Goal: Task Accomplishment & Management: Complete application form

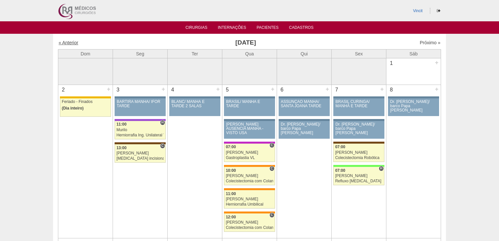
click at [69, 43] on link "« Anterior" at bounding box center [69, 42] width 20 height 5
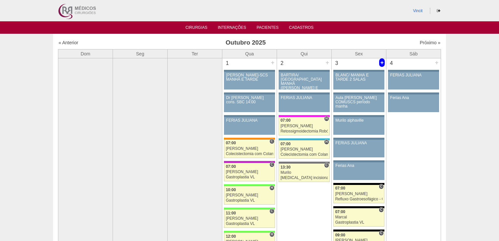
click at [381, 63] on div "+" at bounding box center [382, 62] width 6 height 9
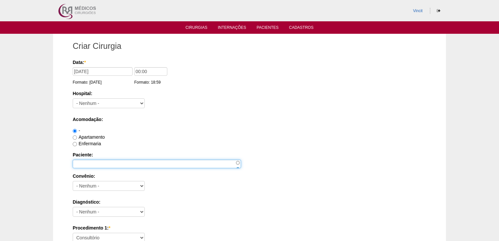
click at [85, 162] on input "Paciente:" at bounding box center [157, 164] width 168 height 9
paste input "[PERSON_NAME][DATE]"
type input "[PERSON_NAME][DATE]"
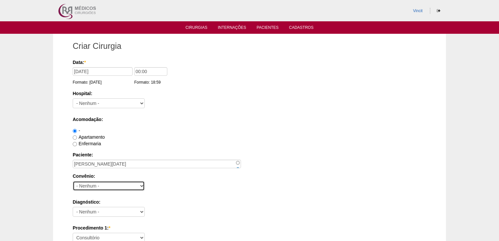
click at [84, 187] on select "- Nenhum - Abet Afresp Allianz Amil Blue Life Caasp Cabesp Caixa de Pensões Car…" at bounding box center [109, 186] width 72 height 10
select select "25"
click at [73, 181] on select "- Nenhum - Abet Afresp Allianz Amil Blue Life Caasp Cabesp Caixa de Pensões Car…" at bounding box center [109, 186] width 72 height 10
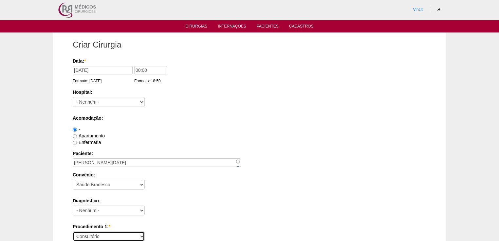
click at [89, 234] on select "Consultório Abscesso Hepático - Drenagem Abscesso perianal Amputação Abdômino P…" at bounding box center [109, 236] width 72 height 10
select select "3740"
click at [73, 231] on select "Consultório Abscesso Hepático - Drenagem Abscesso perianal Amputação Abdômino P…" at bounding box center [109, 236] width 72 height 10
click at [90, 102] on select "- Nenhum - 9 de Julho Albert Einstein Alvorada América Assunção Bartira Benefic…" at bounding box center [109, 102] width 72 height 10
select select "58"
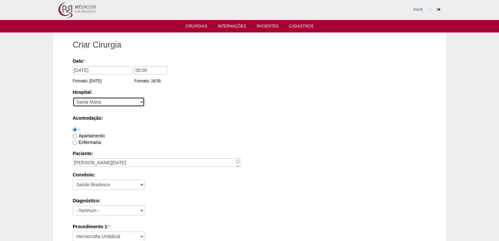
click at [73, 97] on select "- Nenhum - 9 de Julho Albert Einstein Alvorada América Assunção Bartira Benefic…" at bounding box center [109, 102] width 72 height 10
click at [140, 69] on input "00:00" at bounding box center [150, 70] width 33 height 9
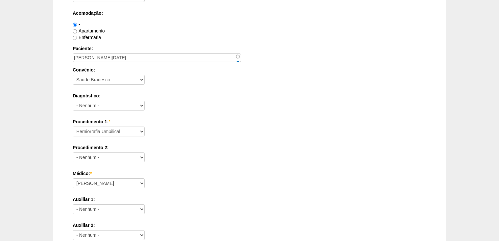
scroll to position [132, 0]
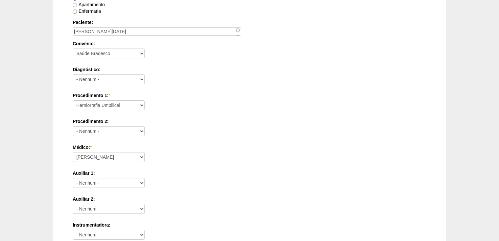
type input "18:00"
click at [132, 156] on select "Ana Paula Bruno Felipe Rossi Geraldo Igor Benevides Isabella Juliana Luiz Guilh…" at bounding box center [109, 157] width 72 height 10
select select "47"
click at [73, 152] on select "Ana Paula Bruno Felipe Rossi Geraldo Igor Benevides Isabella Juliana Luiz Guilh…" at bounding box center [109, 157] width 72 height 10
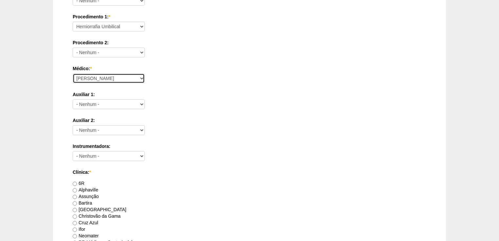
scroll to position [290, 0]
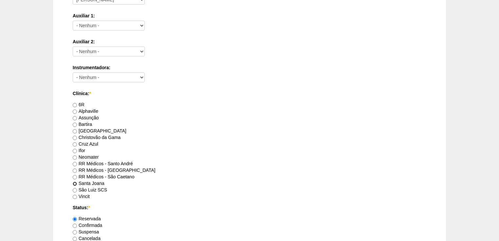
click at [76, 183] on input "Santa Joana" at bounding box center [75, 184] width 4 height 4
radio input "true"
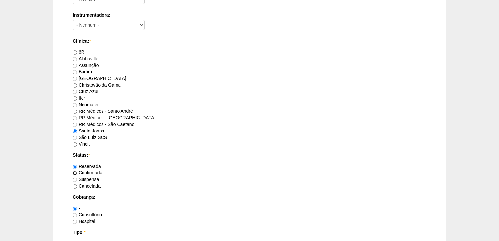
click at [75, 171] on input "Confirmada" at bounding box center [75, 173] width 4 height 4
radio input "true"
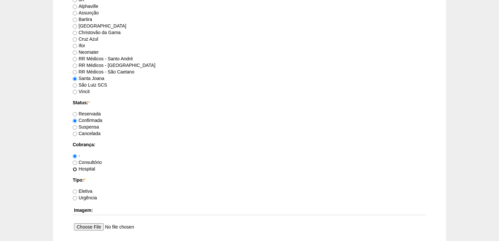
click at [75, 169] on input "Hospital" at bounding box center [75, 169] width 4 height 4
radio input "true"
click at [74, 190] on input "Eletiva" at bounding box center [75, 191] width 4 height 4
radio input "true"
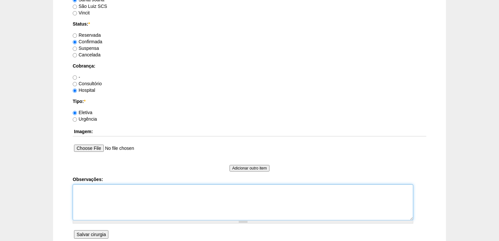
click at [84, 185] on textarea "Observações:" at bounding box center [243, 202] width 341 height 36
click at [78, 202] on textarea "Vincit - Faturada Hospital funcionaria protocolo 268623" at bounding box center [243, 202] width 341 height 36
click at [76, 195] on textarea "Vincit - Faturada Hospital funcionaria Protocolo 268623" at bounding box center [243, 202] width 341 height 36
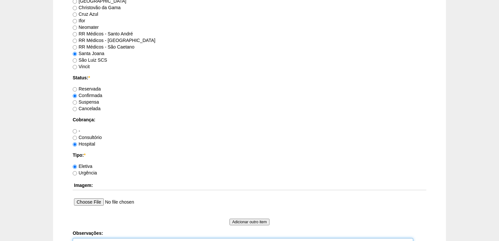
scroll to position [524, 0]
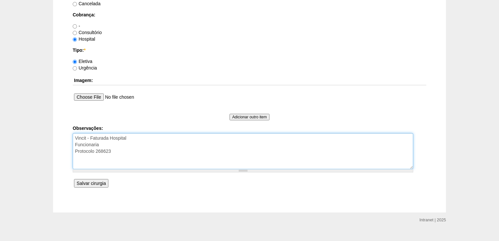
type textarea "Vincit - Faturada Hospital Funcionaria Protocolo 268623"
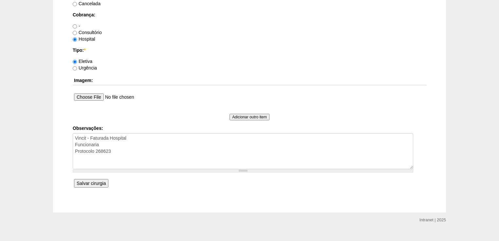
click at [89, 182] on input "Salvar cirurgia" at bounding box center [91, 183] width 34 height 9
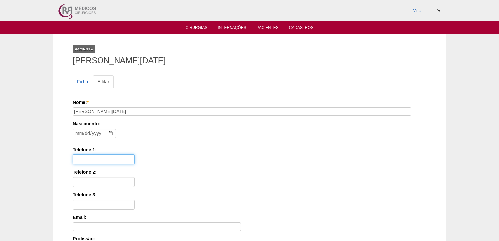
click at [94, 156] on input "Telefone 1:" at bounding box center [104, 159] width 62 height 10
paste input "(11) 98232-6473"
type input "(11) 98232-6473"
click at [76, 131] on input "date" at bounding box center [94, 133] width 43 height 10
type input "1974-01-24"
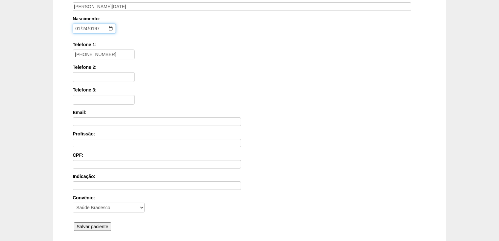
scroll to position [157, 0]
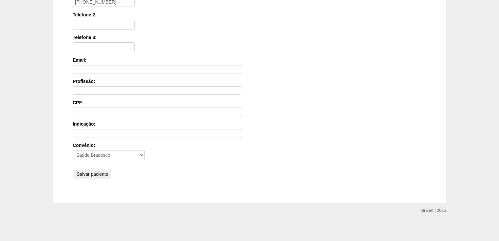
click at [92, 172] on input "Salvar paciente" at bounding box center [92, 174] width 37 height 9
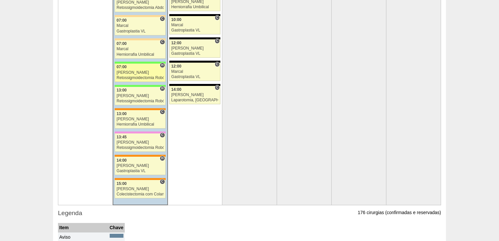
scroll to position [1389, 0]
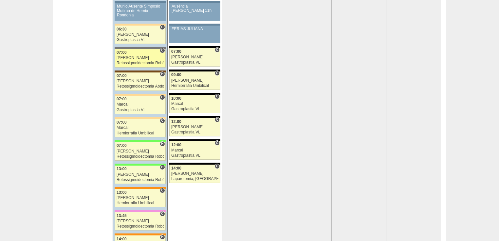
click at [140, 61] on div "Retossigmoidectomia Robótica" at bounding box center [140, 63] width 47 height 4
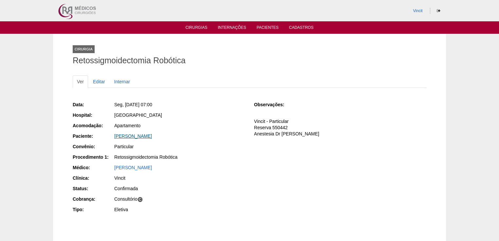
click at [139, 135] on link "ALFREDO ANTONIO KOUTNY" at bounding box center [133, 135] width 38 height 5
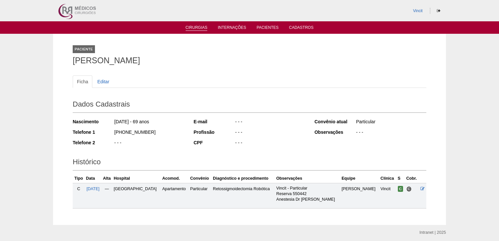
click at [192, 28] on link "Cirurgias" at bounding box center [197, 28] width 22 height 6
